Goal: Task Accomplishment & Management: Use online tool/utility

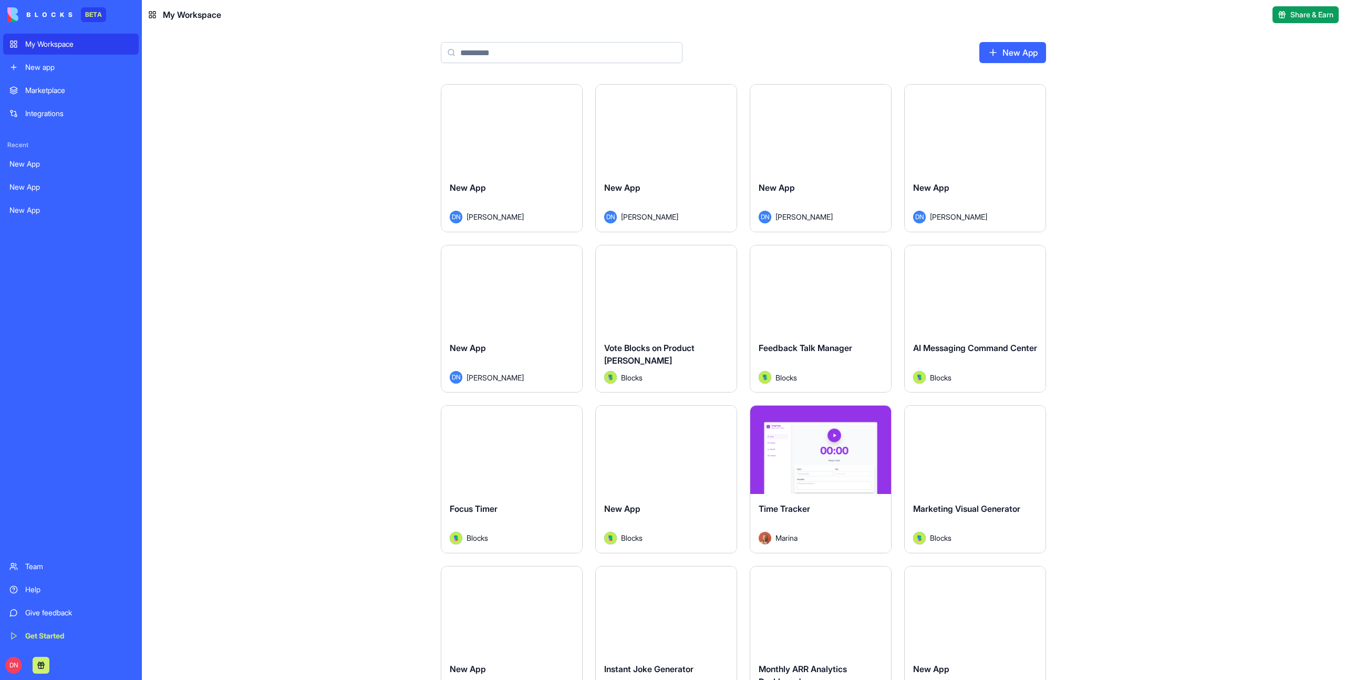
click at [516, 139] on div "Launch" at bounding box center [511, 129] width 141 height 88
